Goal: Use online tool/utility: Utilize a website feature to perform a specific function

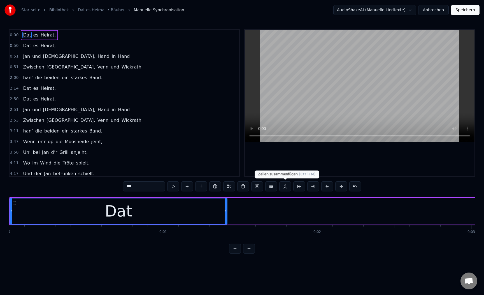
scroll to position [0, 190]
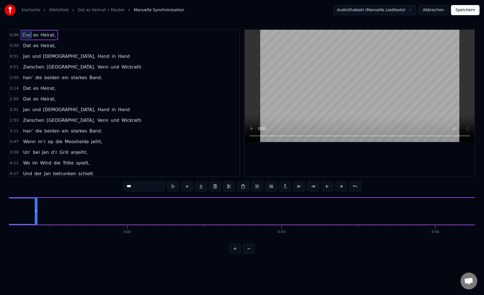
click at [308, 181] on button at bounding box center [314, 186] width 12 height 10
click at [32, 10] on link "Startseite" at bounding box center [30, 10] width 19 height 6
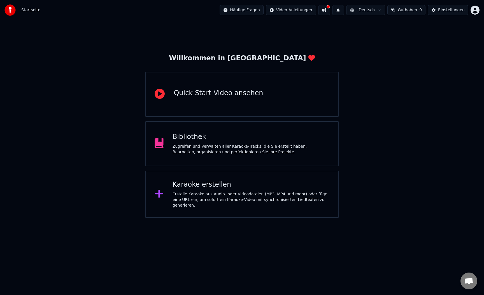
click at [189, 211] on div "Karaoke erstellen Erstelle Karaoke aus Audio- oder Videodateien (MP3, MP4 und m…" at bounding box center [242, 193] width 194 height 47
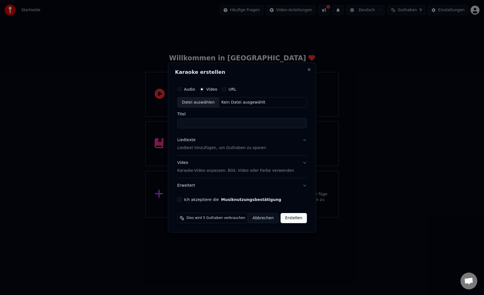
click at [224, 89] on button "URL" at bounding box center [224, 89] width 4 height 4
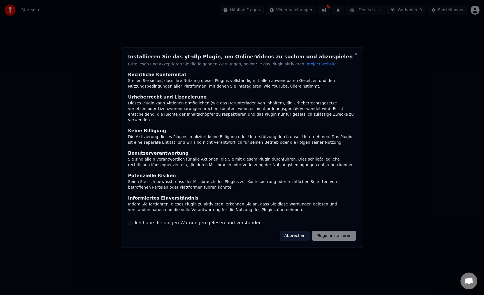
click at [304, 230] on button "Abbrechen" at bounding box center [295, 235] width 30 height 10
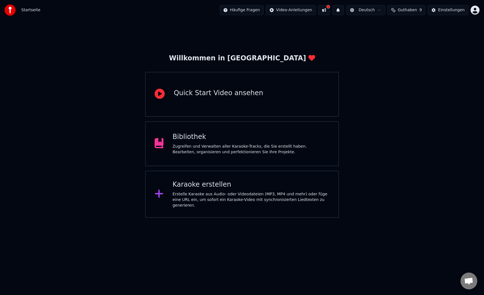
click at [304, 218] on html "Startseite Häufige Fragen Video-Anleitungen Deutsch Guthaben 9 Einstellungen Wi…" at bounding box center [242, 109] width 484 height 218
click at [190, 182] on div "Karaoke erstellen" at bounding box center [251, 184] width 157 height 9
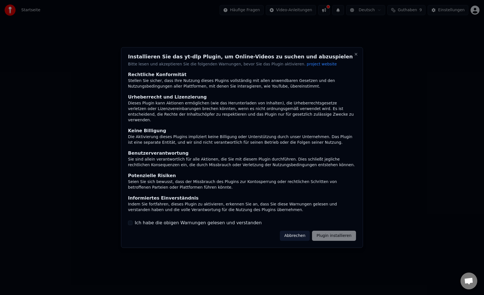
click at [306, 231] on button "Abbrechen" at bounding box center [295, 235] width 30 height 10
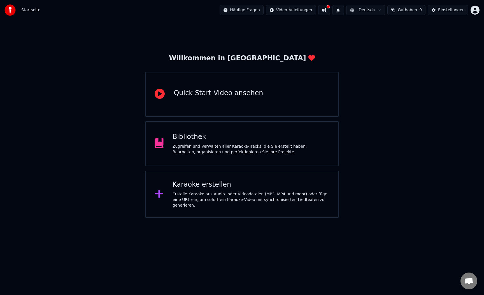
click at [219, 179] on div "Karaoke erstellen Erstelle Karaoke aus Audio- oder Videodateien (MP3, MP4 und m…" at bounding box center [242, 193] width 194 height 47
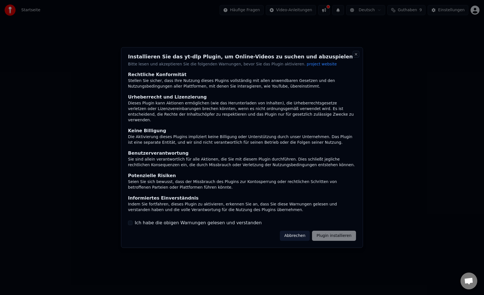
click at [357, 56] on button "Close" at bounding box center [356, 54] width 4 height 4
click at [355, 55] on button "Close" at bounding box center [356, 54] width 4 height 4
click at [355, 56] on button "Close" at bounding box center [356, 54] width 4 height 4
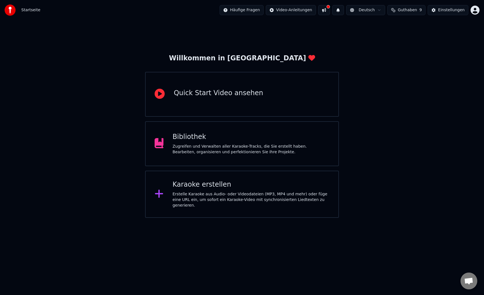
click at [234, 191] on div "Karaoke erstellen Erstelle Karaoke aus Audio- oder Videodateien (MP3, MP4 und m…" at bounding box center [251, 194] width 157 height 28
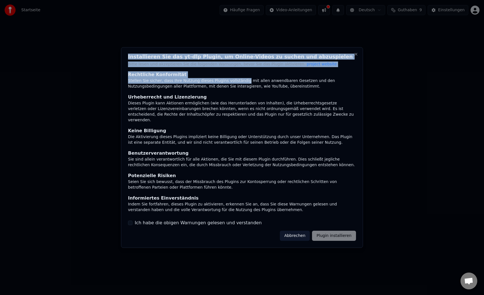
drag, startPoint x: 336, startPoint y: 56, endPoint x: 242, endPoint y: 83, distance: 98.3
click at [242, 83] on div "Installieren Sie das yt-dlp Plugin, um Online-Videos zu suchen und abzuspielen …" at bounding box center [242, 147] width 242 height 201
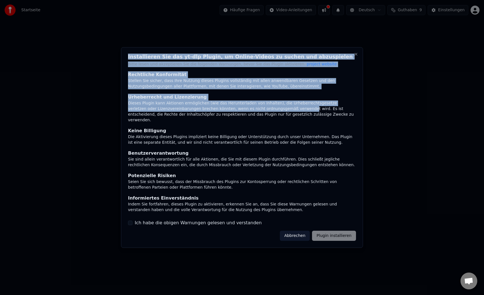
drag, startPoint x: 324, startPoint y: 55, endPoint x: 275, endPoint y: 112, distance: 74.8
click at [275, 111] on div "Installieren Sie das yt-dlp Plugin, um Online-Videos zu suchen und abzuspielen …" at bounding box center [242, 147] width 242 height 201
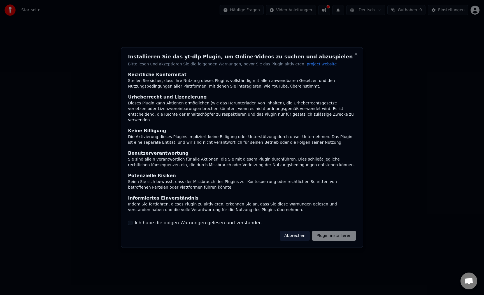
click at [325, 234] on div "Abbrechen Plugin installieren" at bounding box center [318, 235] width 76 height 10
click at [301, 234] on button "Abbrechen" at bounding box center [295, 235] width 30 height 10
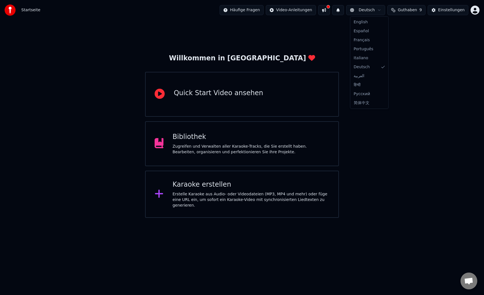
click at [385, 10] on html "Startseite Häufige Fragen Video-Anleitungen Deutsch Guthaben 9 Einstellungen Wi…" at bounding box center [242, 109] width 484 height 218
click at [384, 9] on html "Startseite Häufige Fragen Video-Anleitungen Deutsch Guthaben 9 Einstellungen Wi…" at bounding box center [242, 109] width 484 height 218
click at [292, 7] on html "Startseite Häufige Fragen Video-Anleitungen Deutsch Guthaben 9 Einstellungen Wi…" at bounding box center [242, 109] width 484 height 218
click at [163, 93] on html "Startseite Häufige Fragen Video-Anleitungen Deutsch Guthaben 9 Einstellungen Wi…" at bounding box center [242, 109] width 484 height 218
click at [163, 94] on icon at bounding box center [160, 94] width 10 height 10
